Goal: Find specific fact: Find contact information

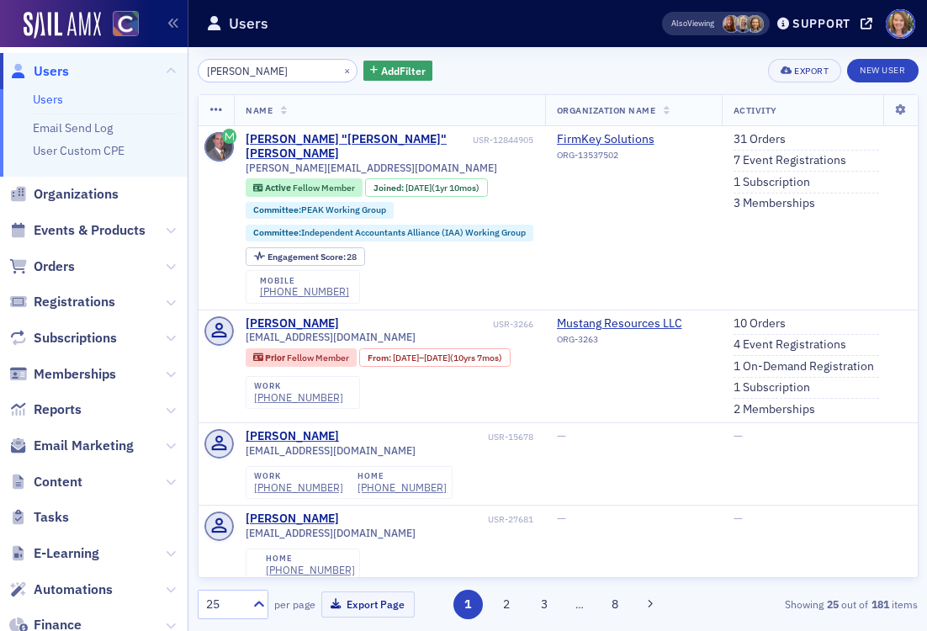
click at [297, 70] on input "[PERSON_NAME]" at bounding box center [278, 71] width 161 height 24
click at [340, 66] on div "×" at bounding box center [349, 70] width 18 height 21
click at [340, 70] on button "×" at bounding box center [347, 69] width 15 height 15
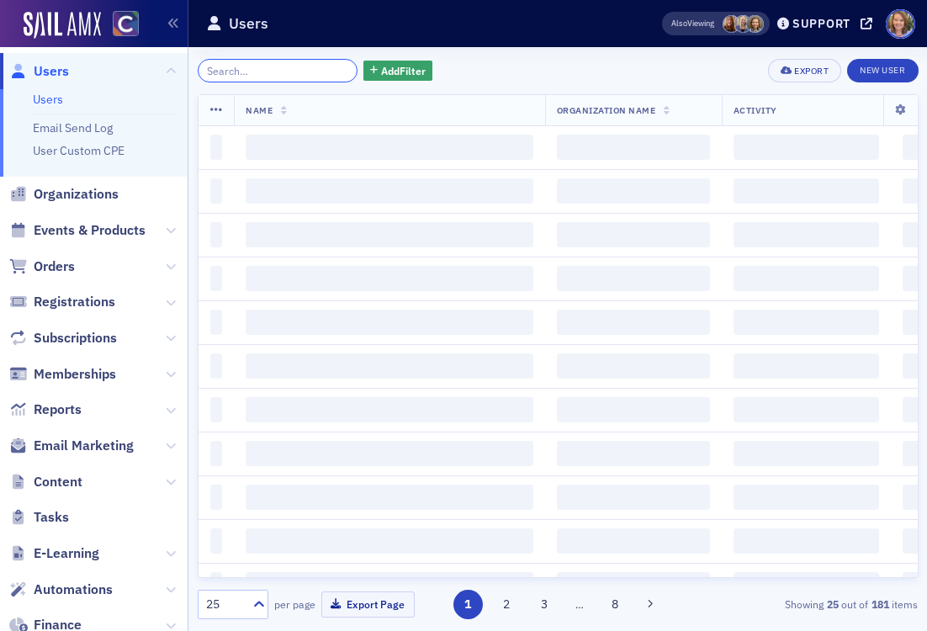
click at [251, 72] on input "search" at bounding box center [278, 71] width 161 height 24
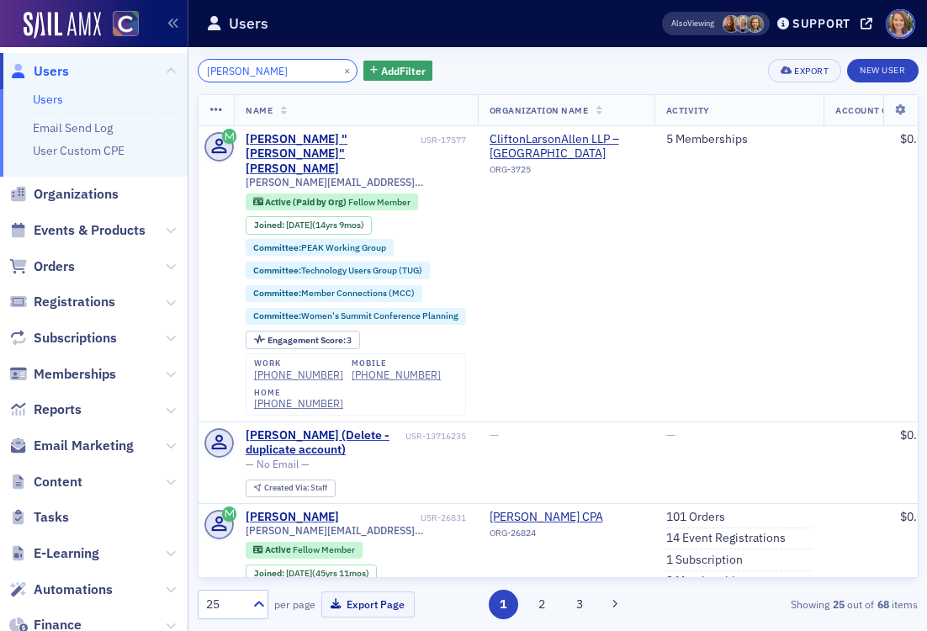
type input "[PERSON_NAME]"
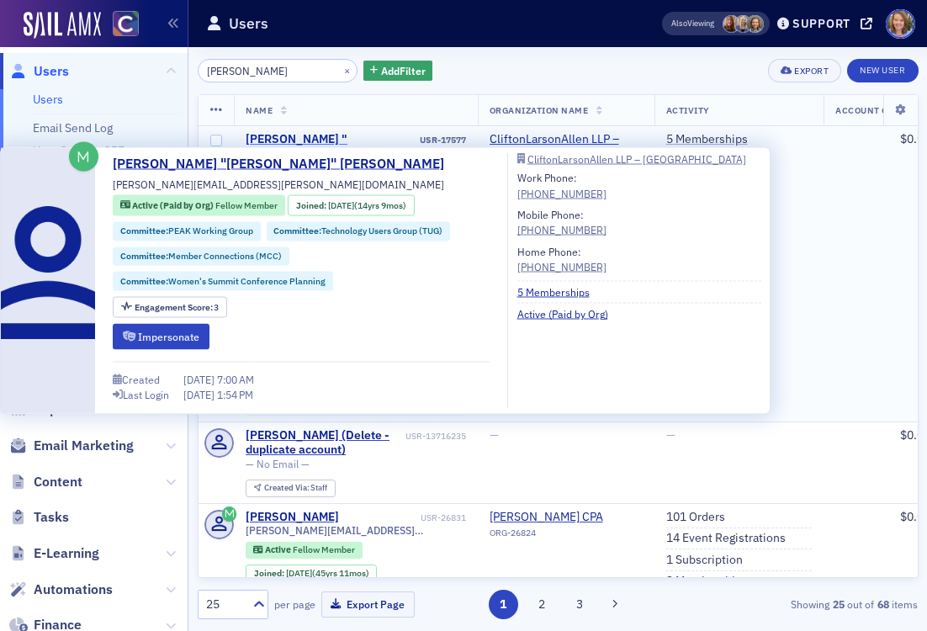
click at [295, 141] on div "[PERSON_NAME] "[PERSON_NAME]" [PERSON_NAME]" at bounding box center [331, 154] width 171 height 45
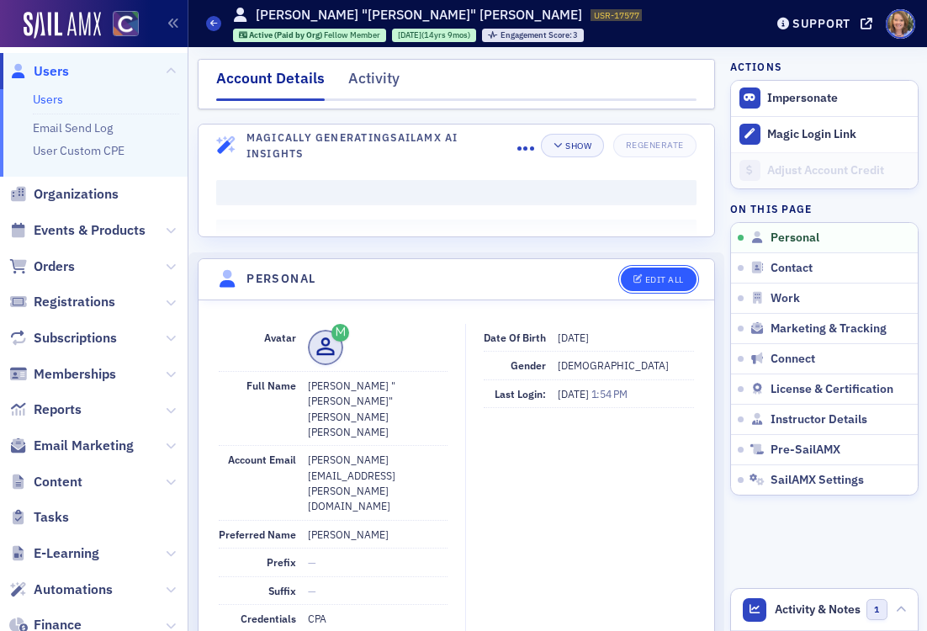
click at [659, 279] on div "Edit All" at bounding box center [664, 279] width 39 height 9
select select "US"
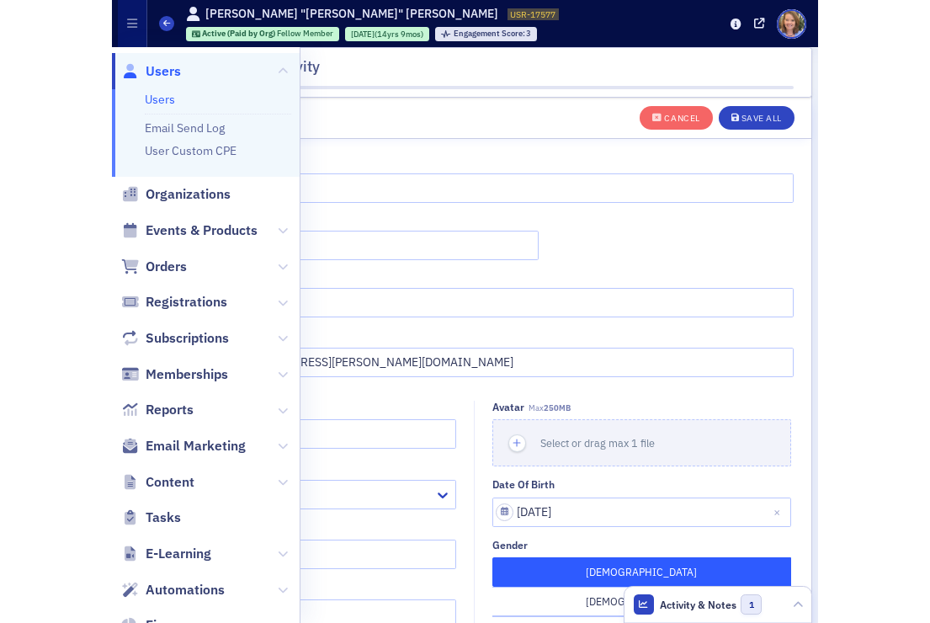
scroll to position [304, 0]
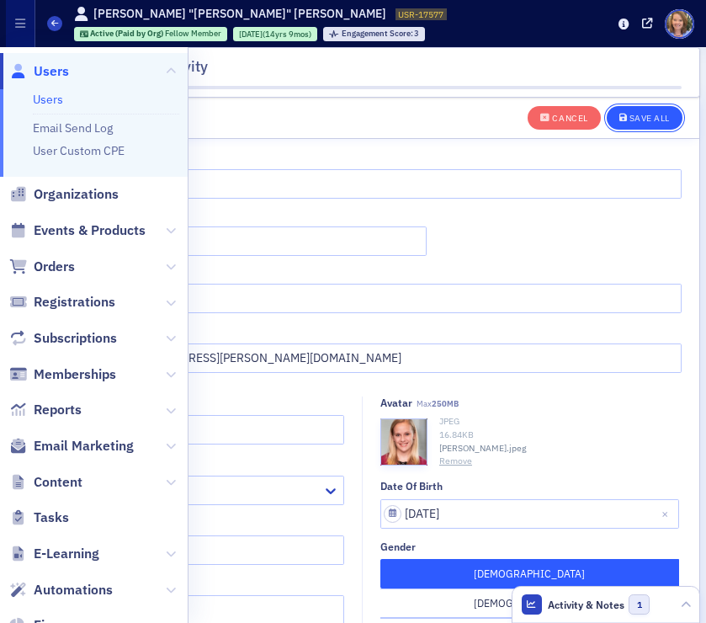
click at [644, 117] on div "Save All" at bounding box center [649, 118] width 40 height 9
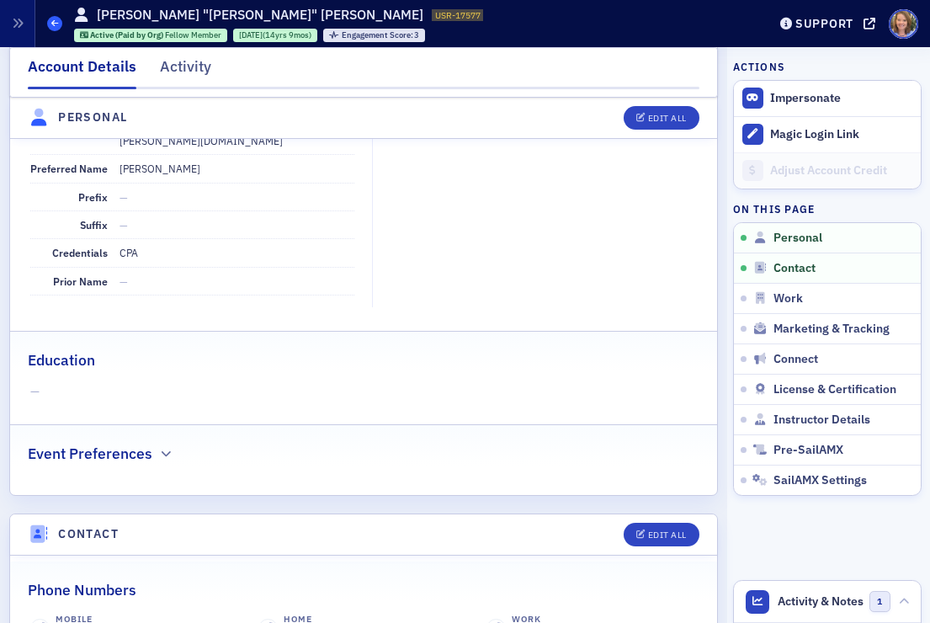
click at [55, 21] on icon at bounding box center [54, 23] width 7 height 8
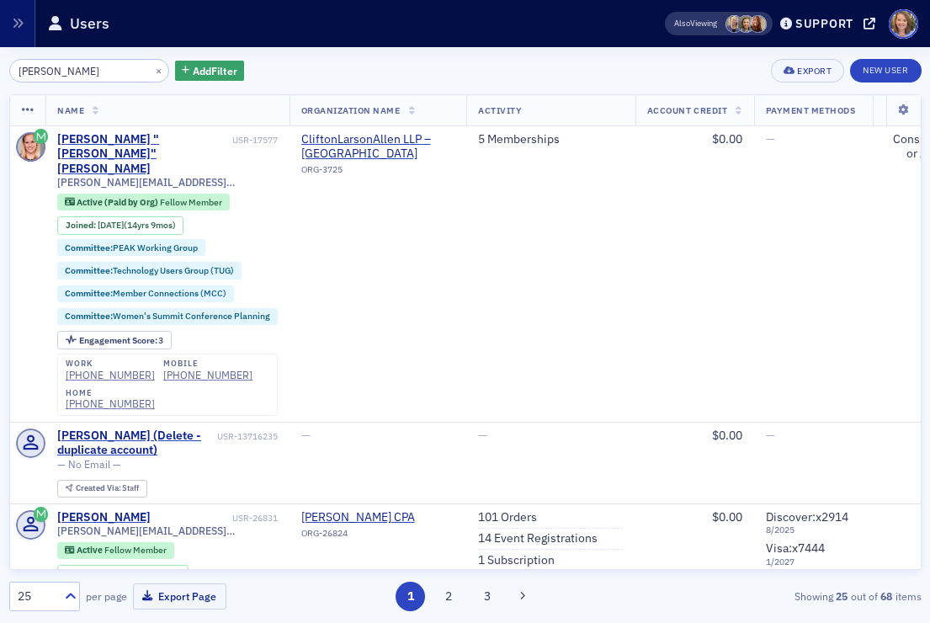
click at [79, 67] on input "[PERSON_NAME]" at bounding box center [89, 71] width 161 height 24
drag, startPoint x: 98, startPoint y: 67, endPoint x: -3, endPoint y: 63, distance: 101.1
click at [0, 63] on html "Users Users Email Send Log User Custom CPE Organizations Events & Products Orde…" at bounding box center [465, 311] width 930 height 623
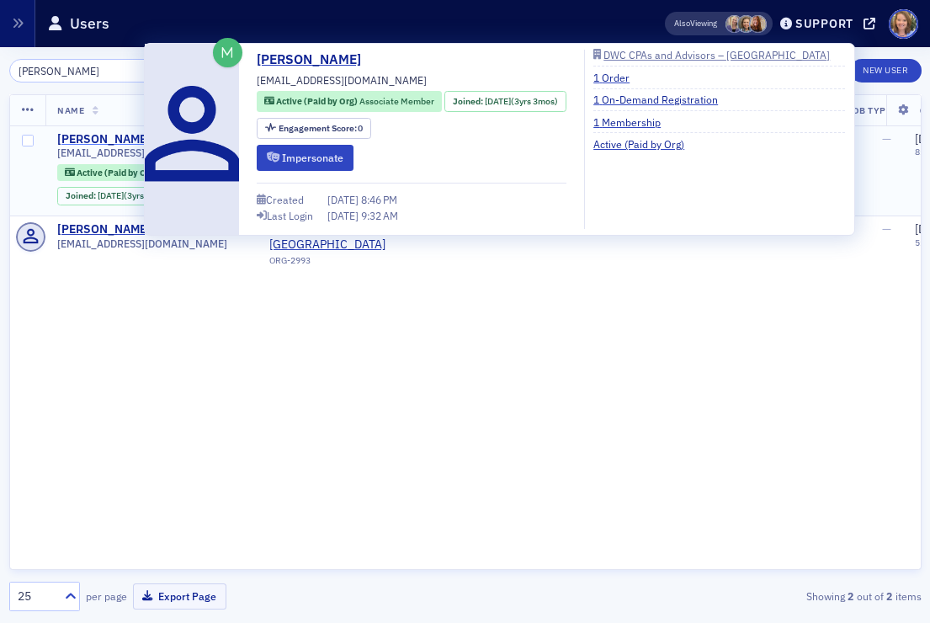
type input "[PERSON_NAME]"
click at [115, 140] on div "[PERSON_NAME]" at bounding box center [103, 139] width 93 height 15
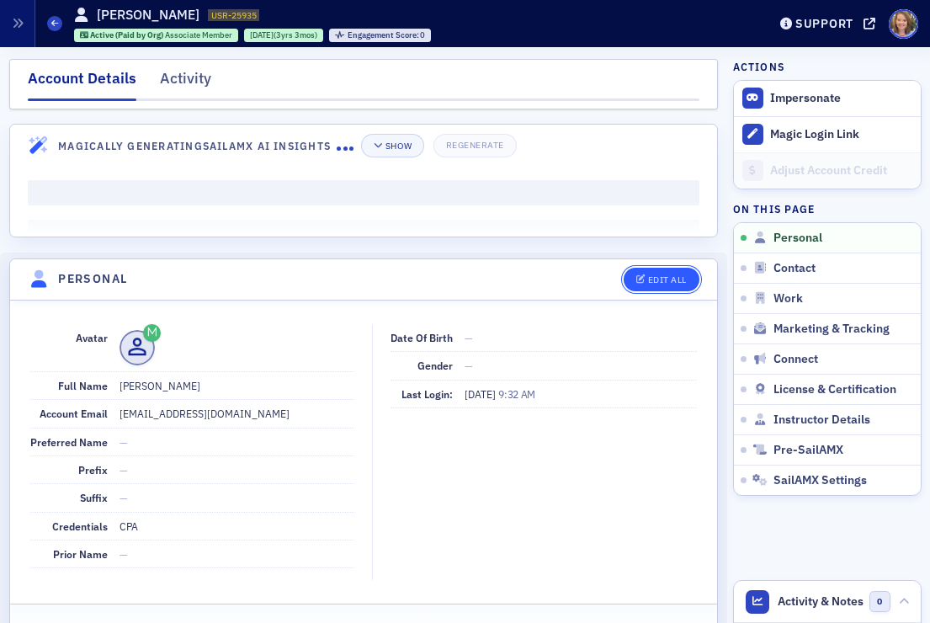
click at [656, 283] on div "Edit All" at bounding box center [667, 279] width 39 height 9
select select "US"
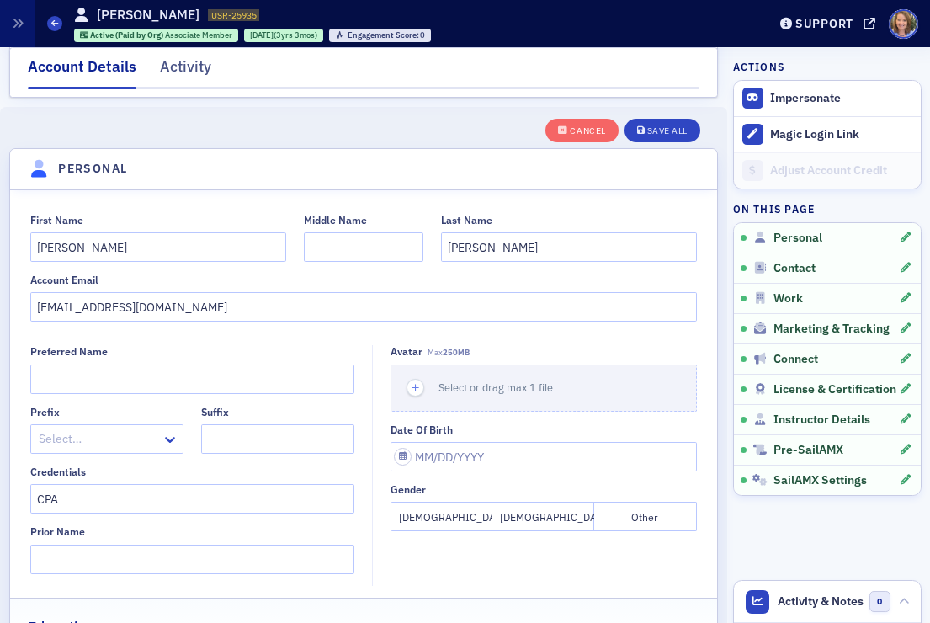
scroll to position [196, 0]
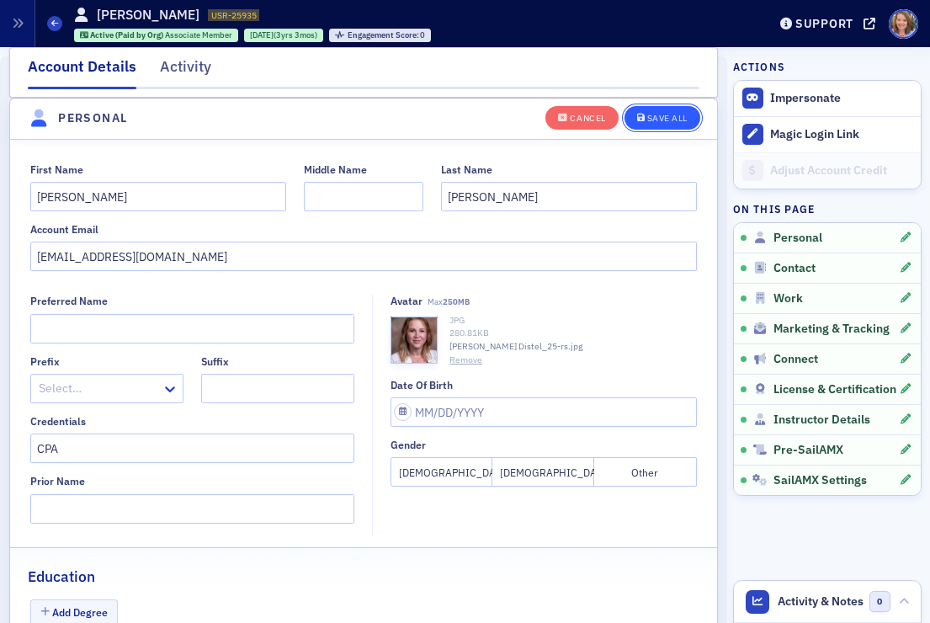
click at [650, 114] on div "Save All" at bounding box center [667, 118] width 40 height 9
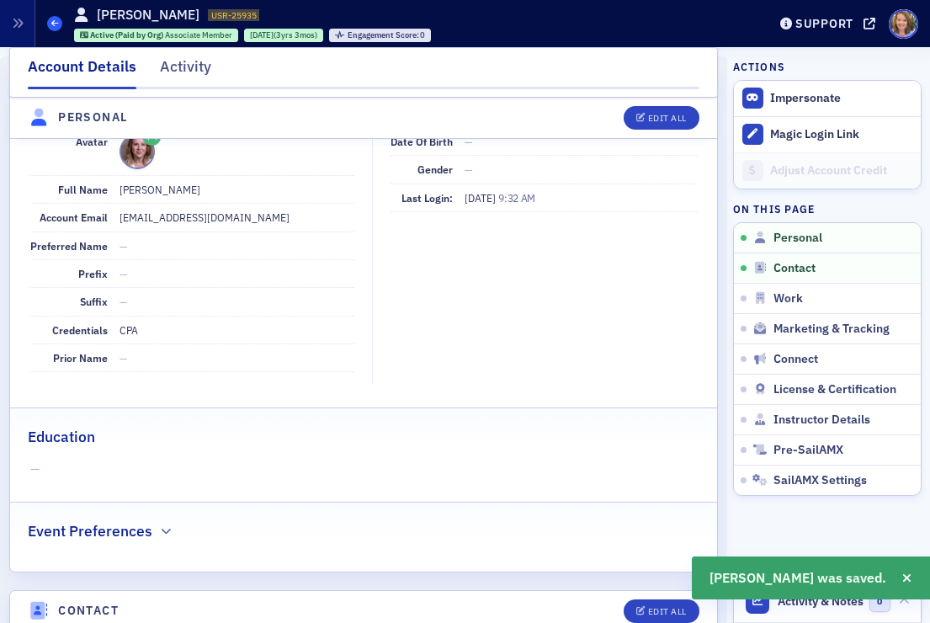
click at [53, 27] on span at bounding box center [54, 23] width 15 height 15
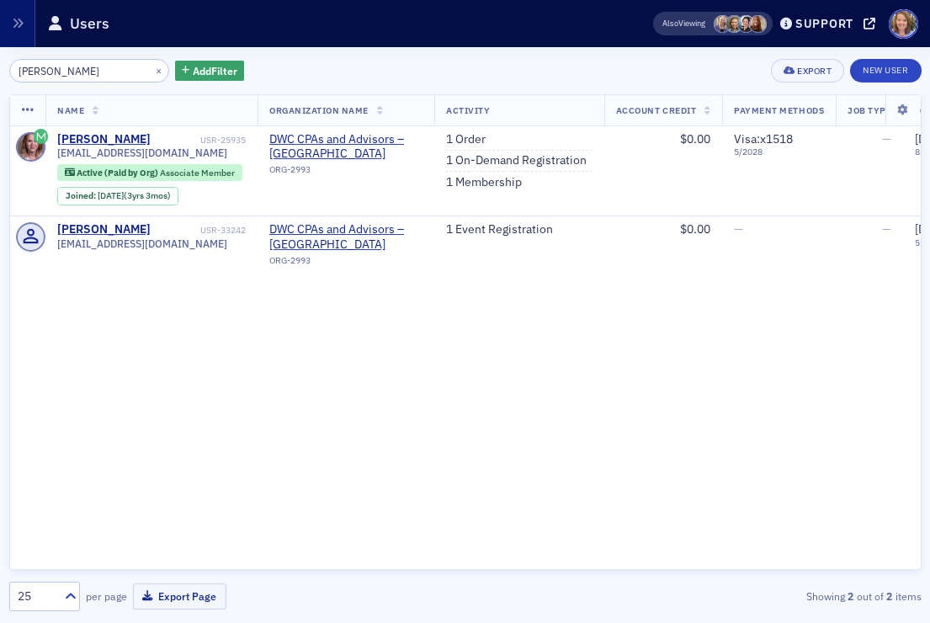
drag, startPoint x: 63, startPoint y: 69, endPoint x: -3, endPoint y: 70, distance: 65.6
click at [0, 70] on html "Users Users Email Send Log User Custom CPE Organizations Events & Products Orde…" at bounding box center [465, 311] width 930 height 623
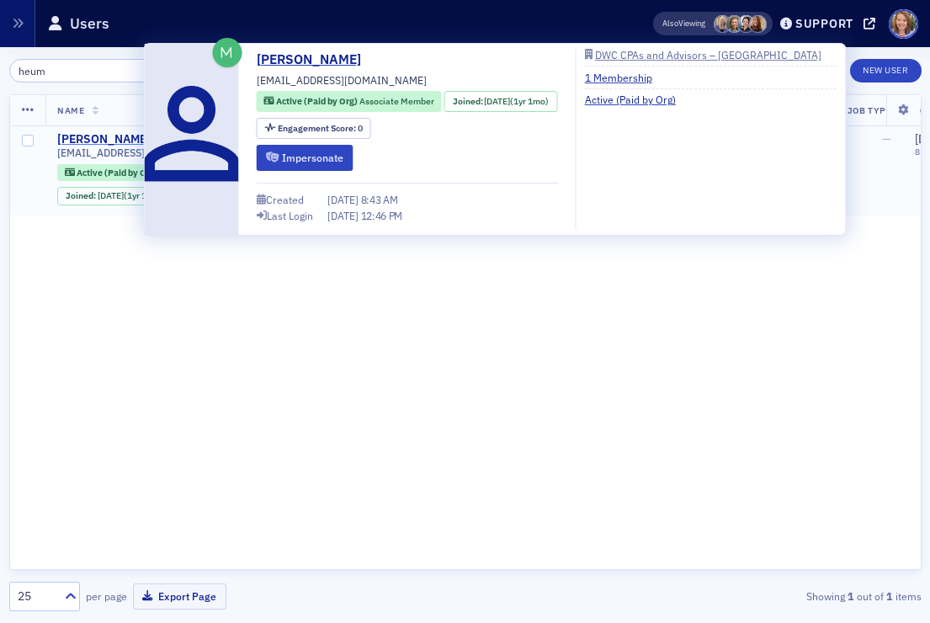
type input "heum"
click at [82, 141] on div "[PERSON_NAME]" at bounding box center [103, 139] width 93 height 15
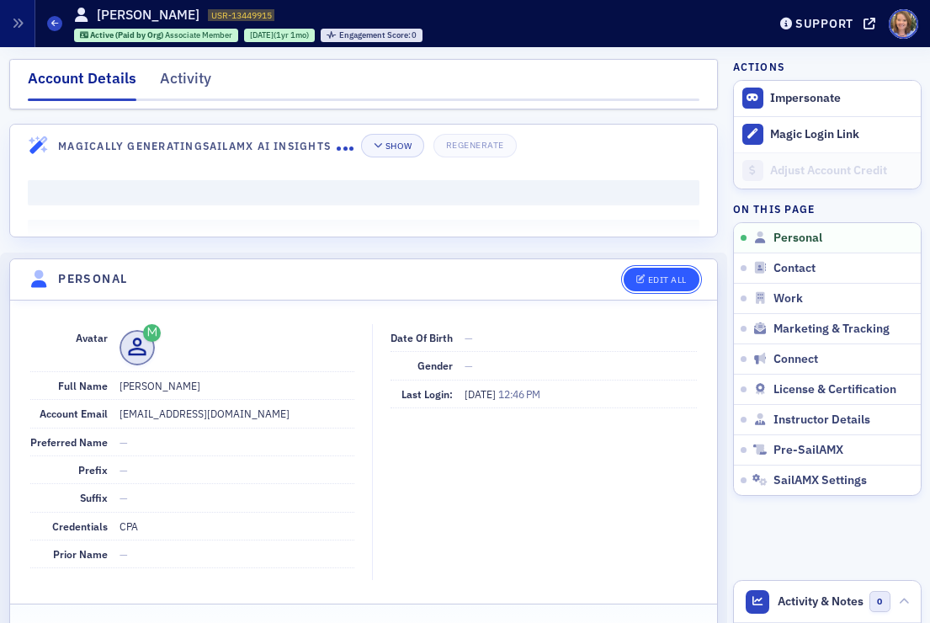
click at [671, 284] on button "Edit All" at bounding box center [662, 280] width 76 height 24
select select "US"
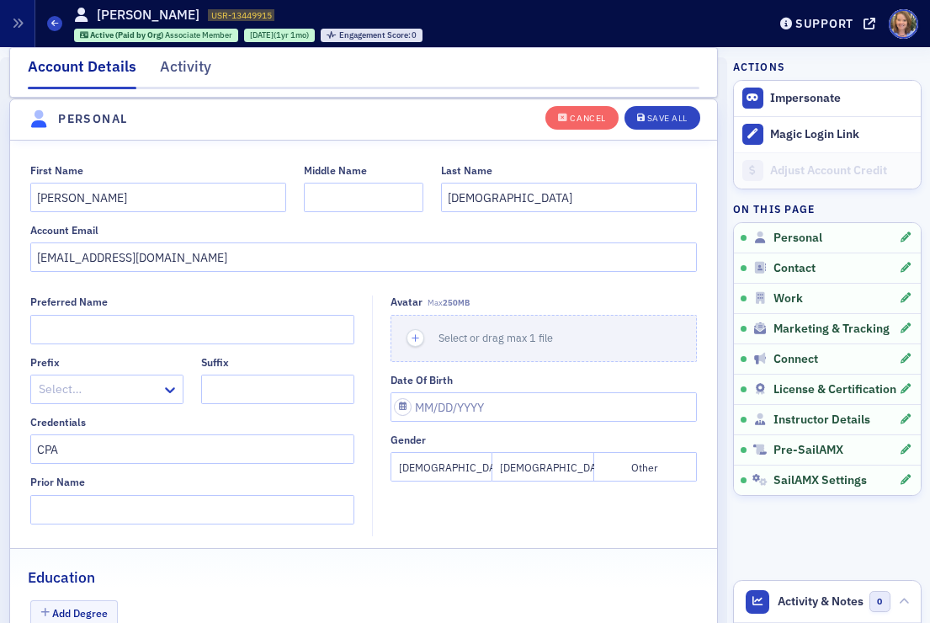
scroll to position [196, 0]
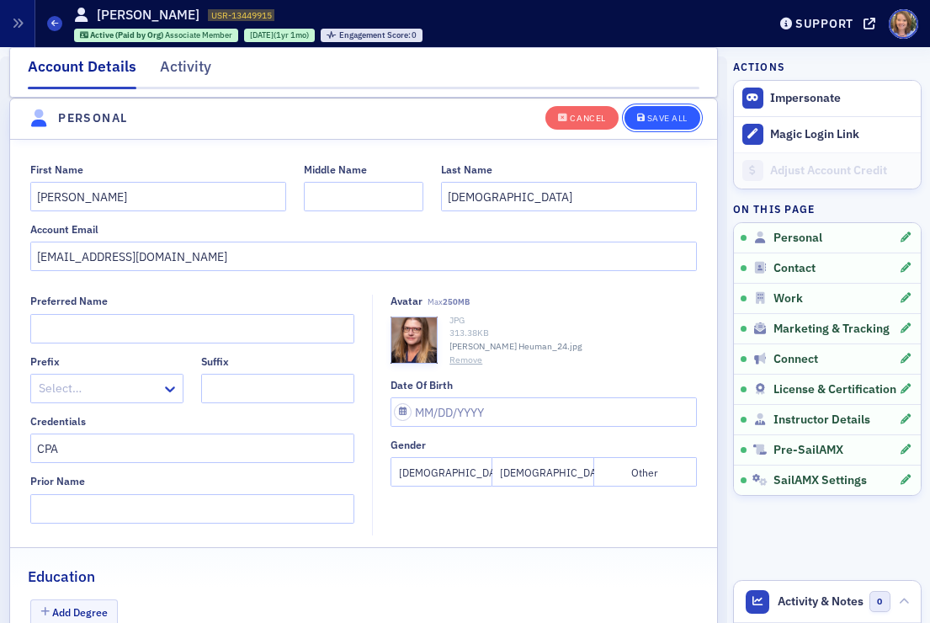
click at [677, 117] on div "Save All" at bounding box center [667, 118] width 40 height 9
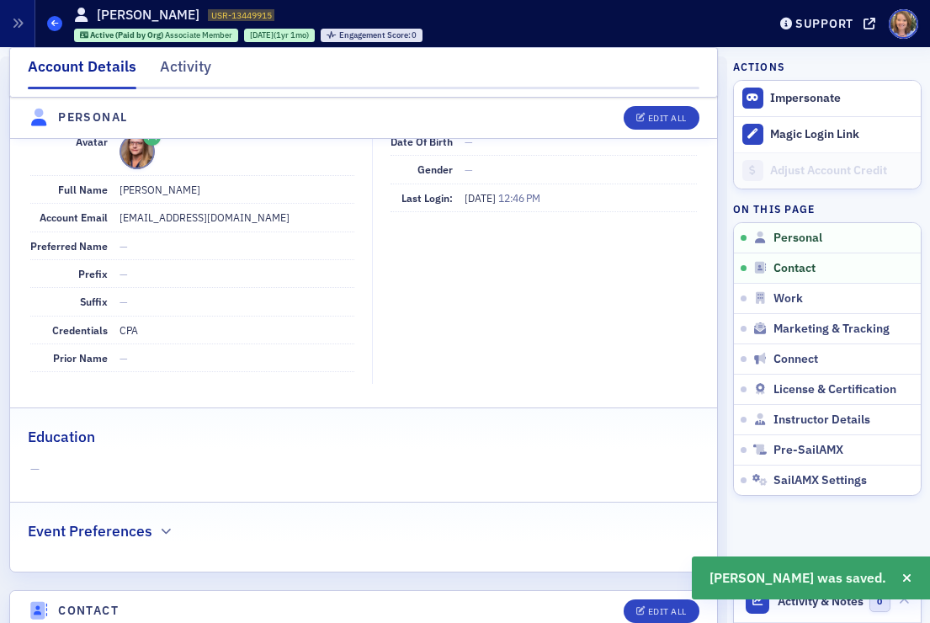
click at [50, 24] on span at bounding box center [54, 23] width 15 height 15
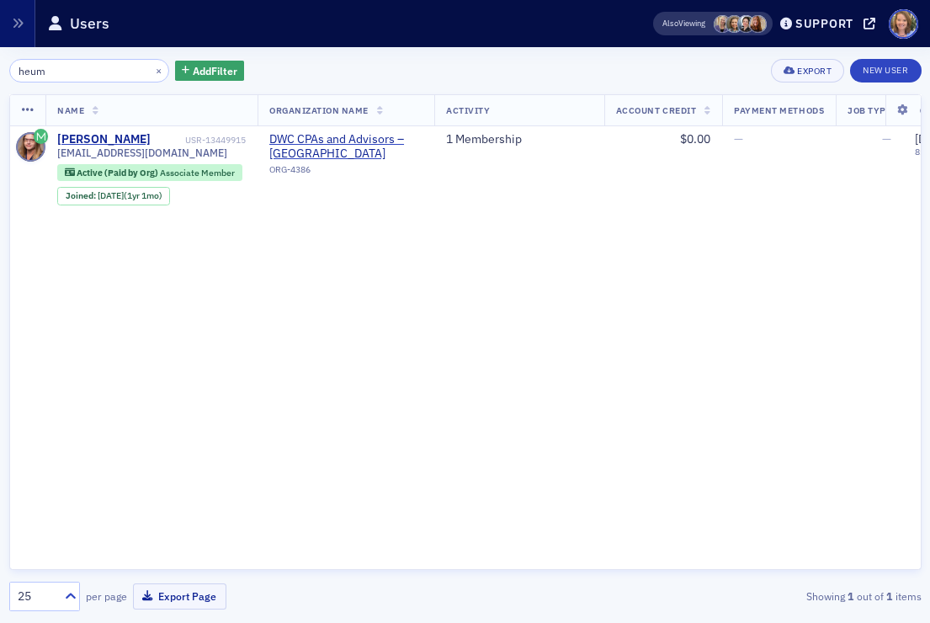
drag, startPoint x: 72, startPoint y: 72, endPoint x: -2, endPoint y: 61, distance: 74.0
click at [0, 61] on html "Users Users Email Send Log User Custom CPE Organizations Events & Products Orde…" at bounding box center [465, 311] width 930 height 623
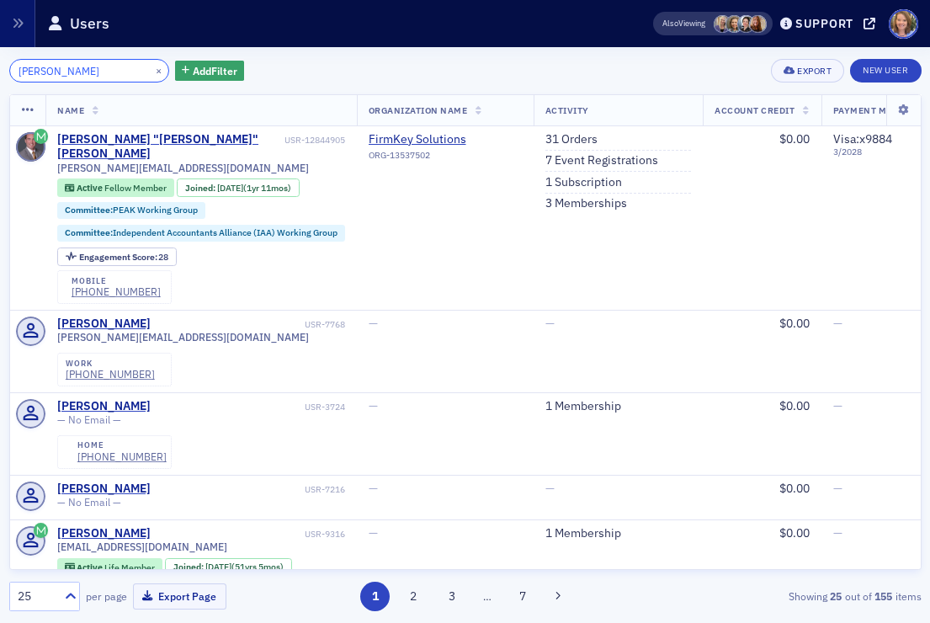
drag, startPoint x: 92, startPoint y: 74, endPoint x: -10, endPoint y: 74, distance: 101.8
click at [0, 74] on html "Users Users Email Send Log User Custom CPE Organizations Events & Products Orde…" at bounding box center [465, 311] width 930 height 623
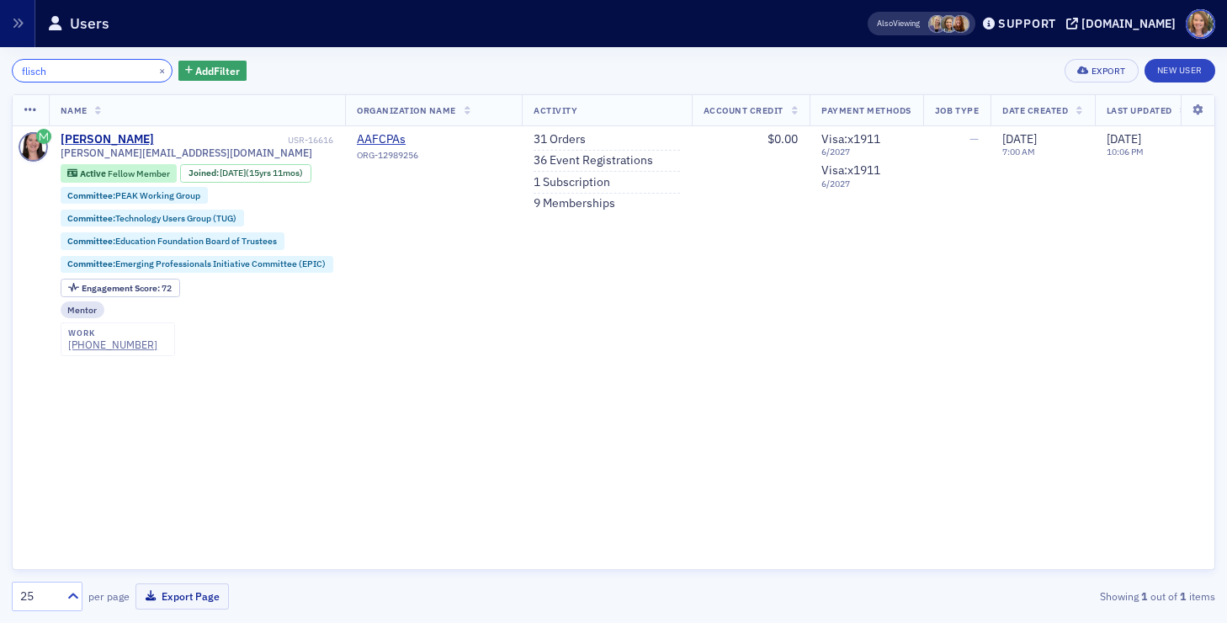
drag, startPoint x: 72, startPoint y: 68, endPoint x: -9, endPoint y: 70, distance: 80.8
click at [0, 70] on html "Users Users Email Send Log User Custom CPE Organizations Events & Products Orde…" at bounding box center [613, 311] width 1227 height 623
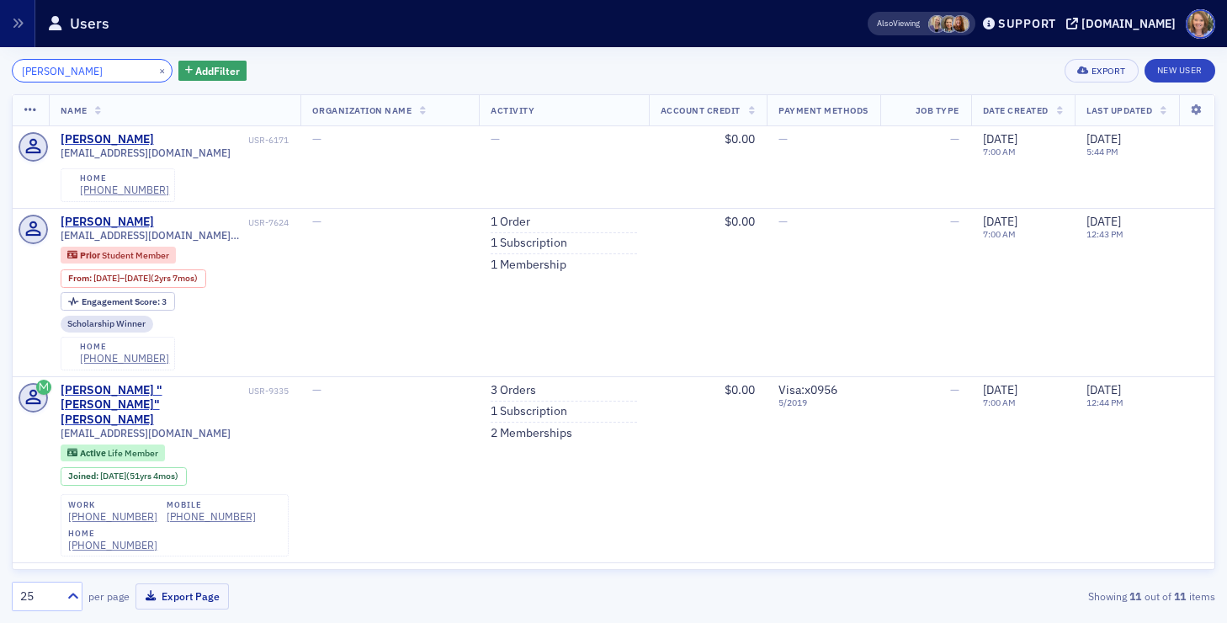
click at [23, 68] on input "[PERSON_NAME]" at bounding box center [92, 71] width 161 height 24
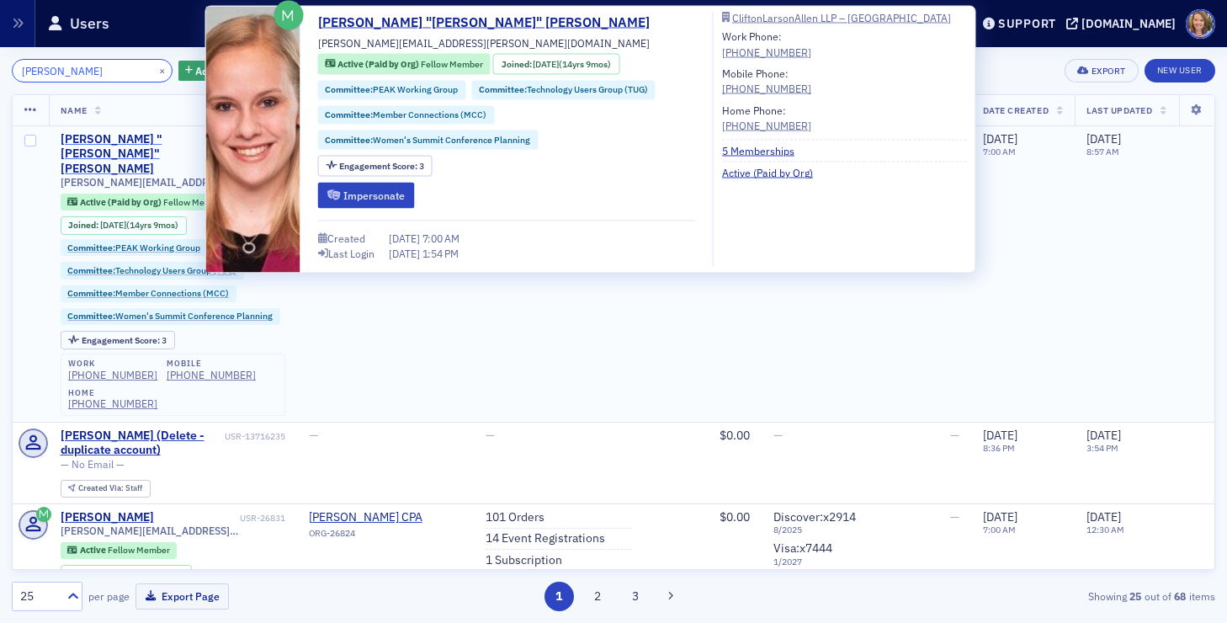
type input "[PERSON_NAME]"
click at [107, 140] on div "[PERSON_NAME] "[PERSON_NAME]" [PERSON_NAME]" at bounding box center [148, 154] width 175 height 45
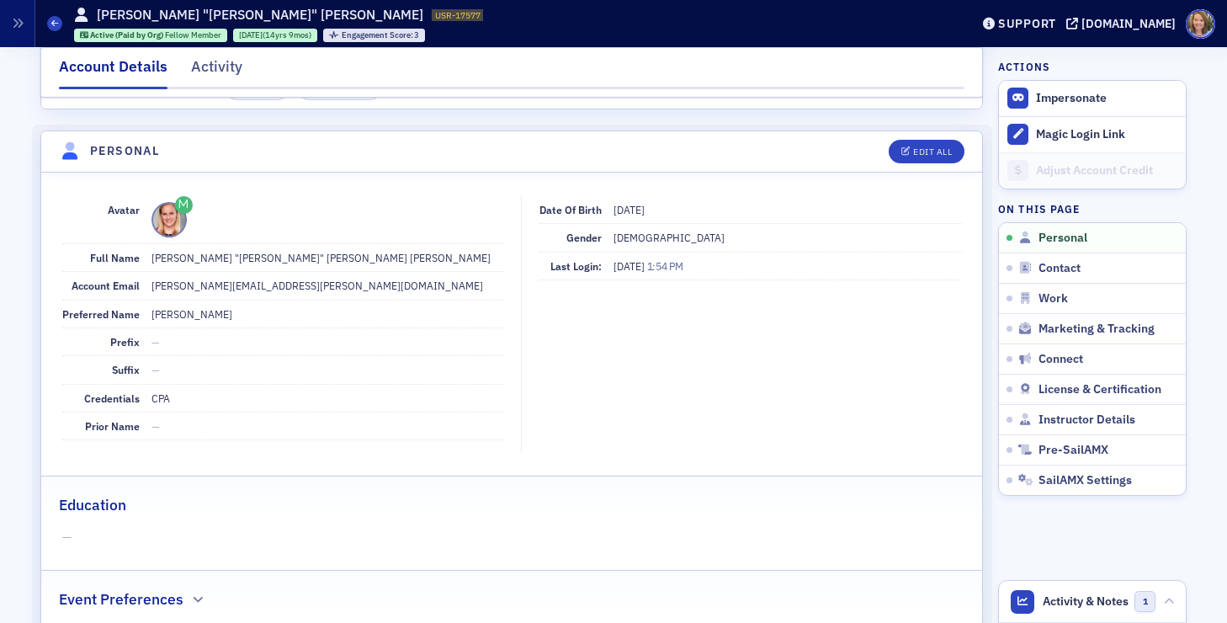
scroll to position [130, 0]
drag, startPoint x: 306, startPoint y: 279, endPoint x: 152, endPoint y: 289, distance: 154.3
click at [151, 289] on dd "[PERSON_NAME][EMAIL_ADDRESS][PERSON_NAME][DOMAIN_NAME]" at bounding box center [327, 283] width 352 height 27
copy dd "[PERSON_NAME][EMAIL_ADDRESS][PERSON_NAME][DOMAIN_NAME]"
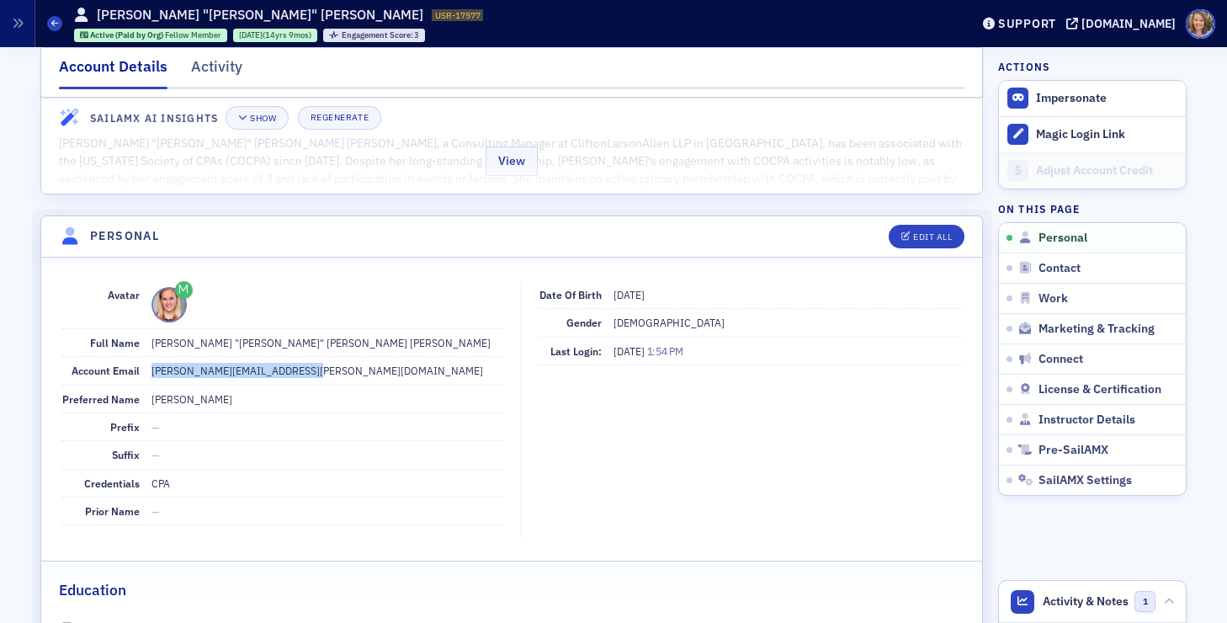
scroll to position [47, 0]
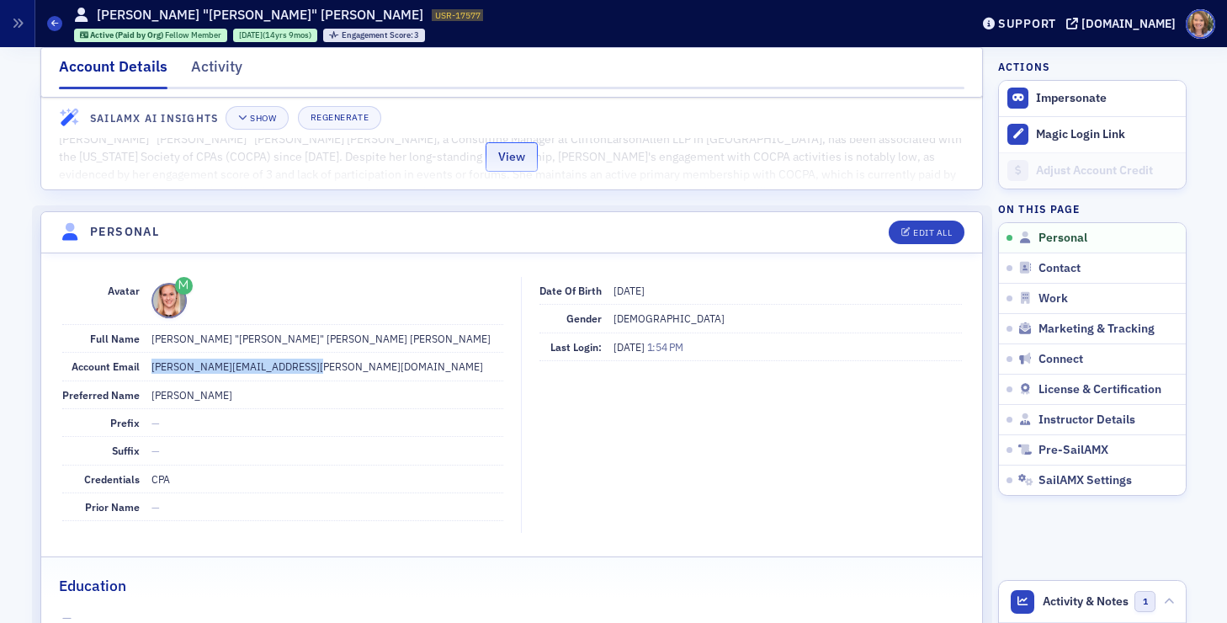
click at [506, 155] on button "View" at bounding box center [512, 156] width 52 height 29
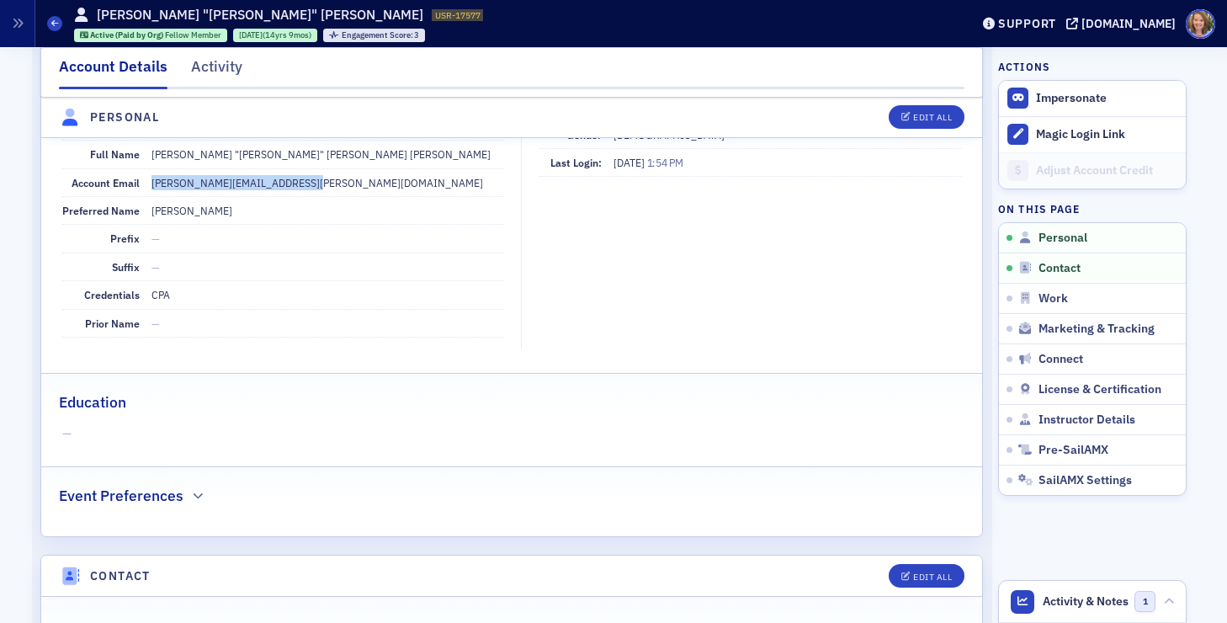
scroll to position [0, 0]
